Goal: Task Accomplishment & Management: Use online tool/utility

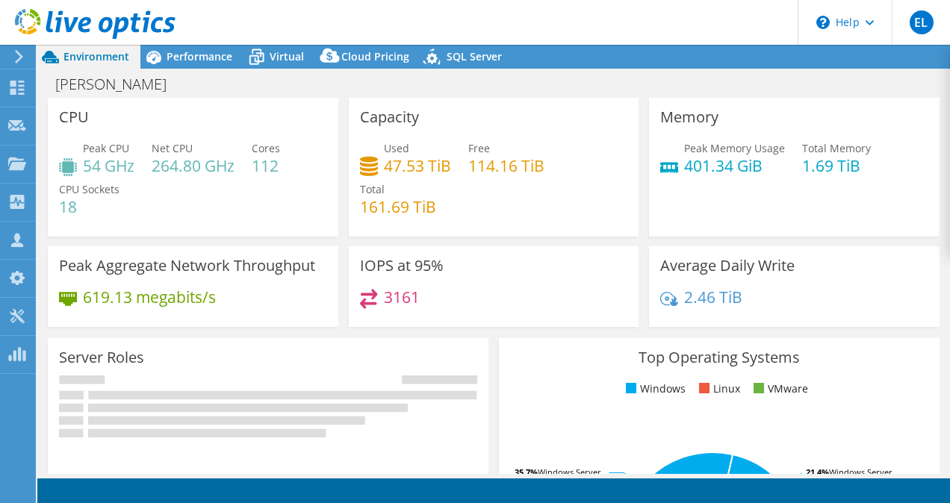
select select "USD"
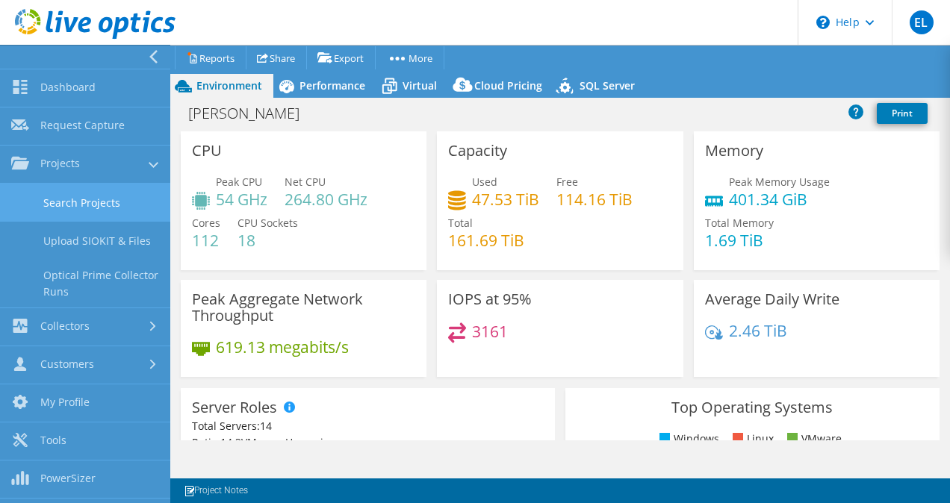
click at [111, 200] on link "Search Projects" at bounding box center [85, 203] width 170 height 38
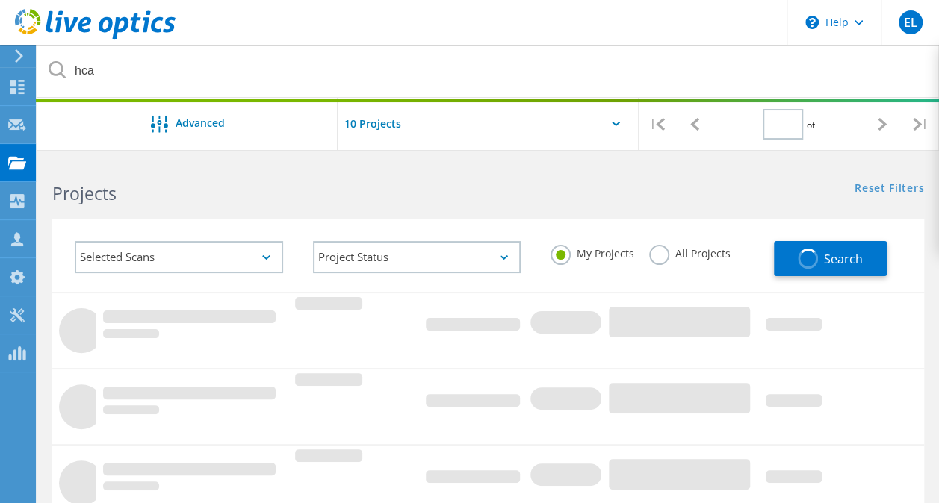
type input "1"
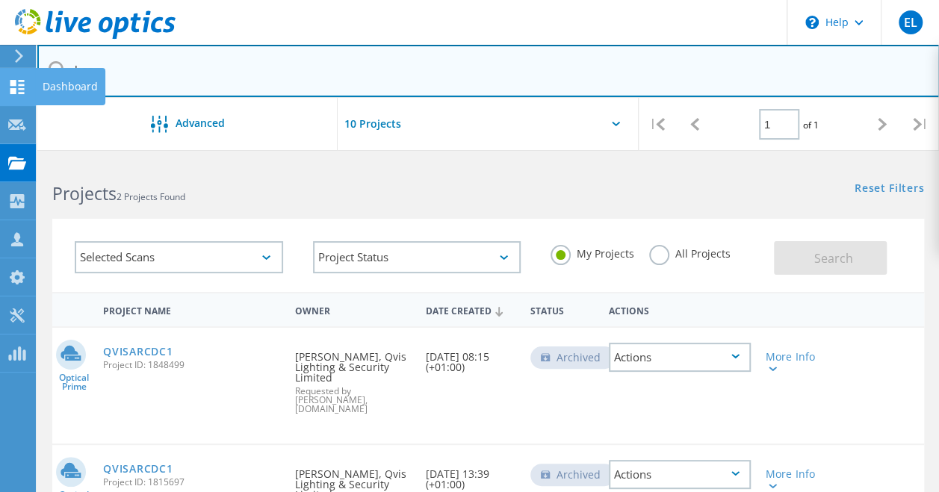
drag, startPoint x: 130, startPoint y: 83, endPoint x: 0, endPoint y: 75, distance: 130.2
click at [0, 78] on html "\n Help Explore Helpful Articles Contact Support EL Partner Team Member [PERSON…" at bounding box center [469, 370] width 939 height 740
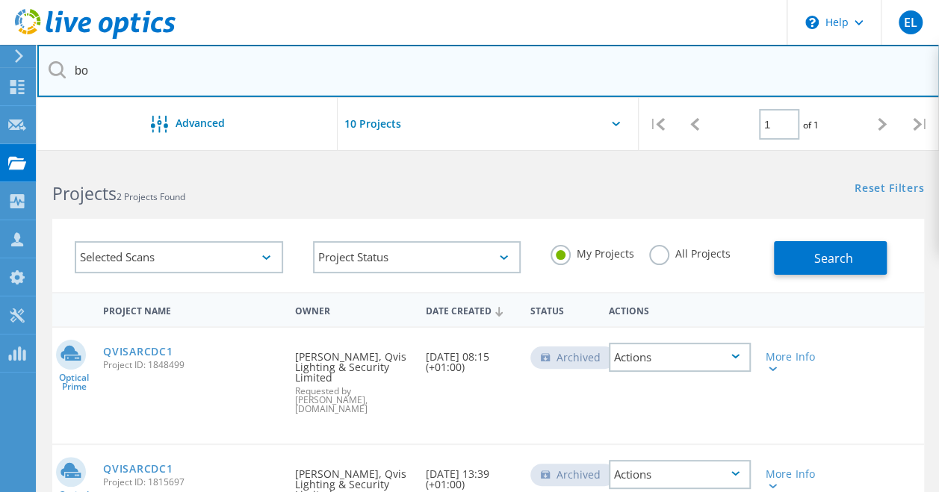
type input "Bodycote"
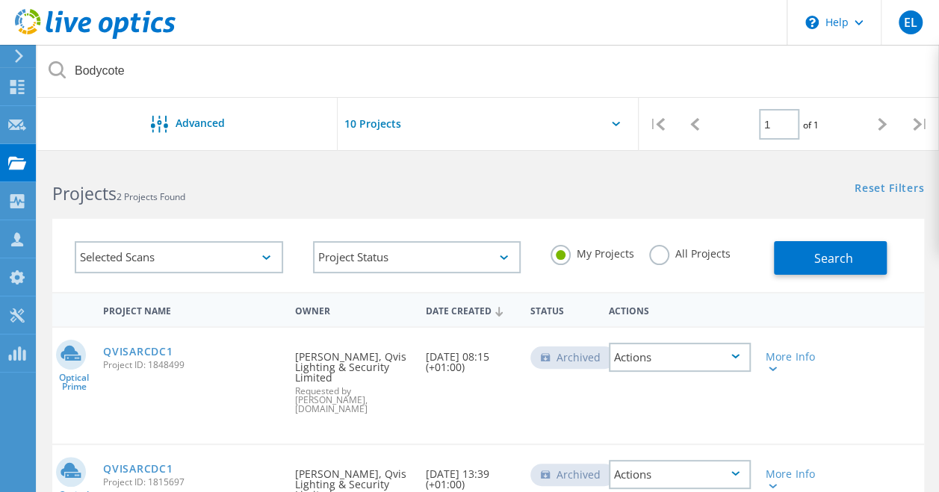
click at [655, 259] on label "All Projects" at bounding box center [689, 252] width 81 height 14
click at [0, 0] on input "All Projects" at bounding box center [0, 0] width 0 height 0
click at [779, 254] on button "Search" at bounding box center [830, 258] width 113 height 34
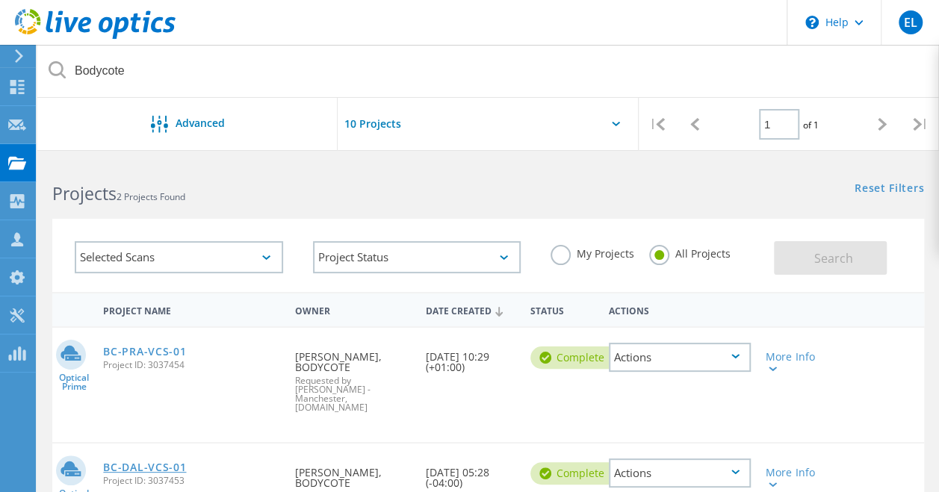
click at [151, 462] on link "BC-DAL-VCS-01" at bounding box center [144, 467] width 83 height 10
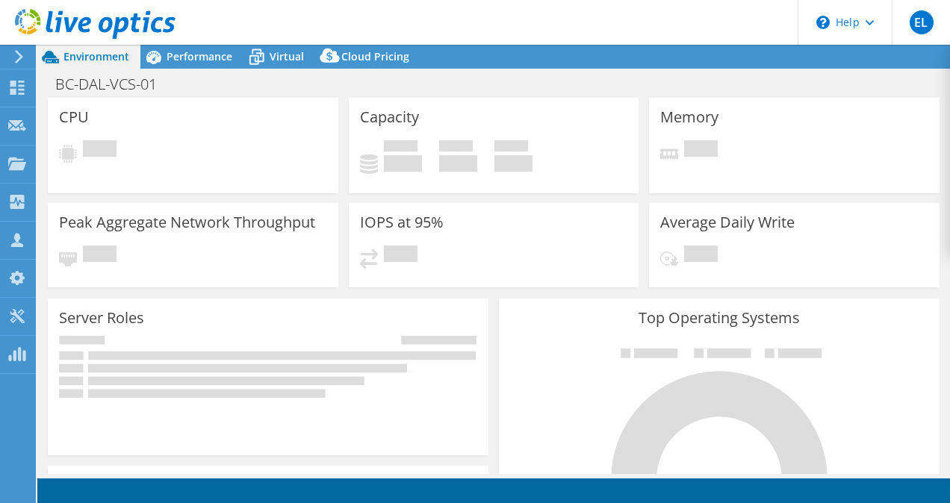
select select "USD"
